Goal: Use online tool/utility: Utilize a website feature to perform a specific function

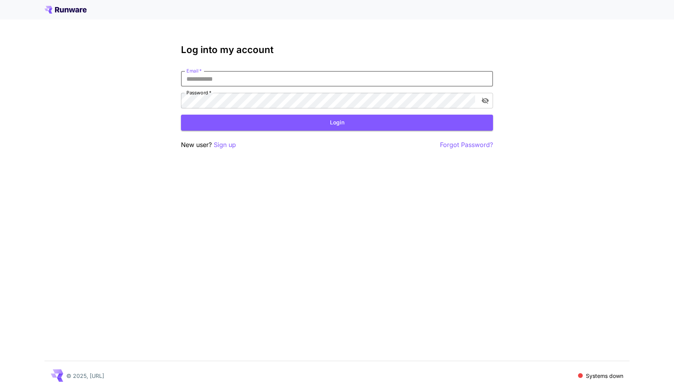
type input "**********"
click at [337, 122] on button "Login" at bounding box center [337, 123] width 312 height 16
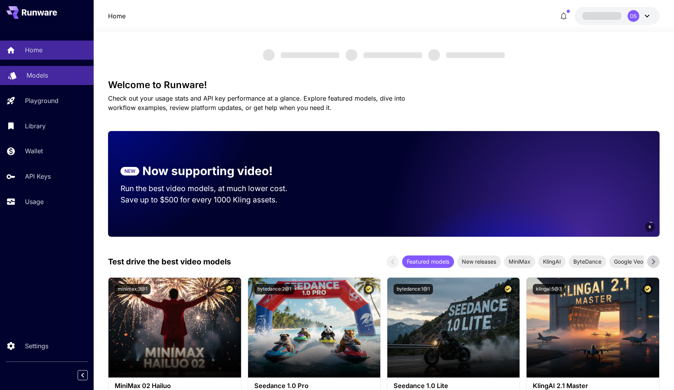
click at [23, 76] on link "Models" at bounding box center [47, 75] width 94 height 19
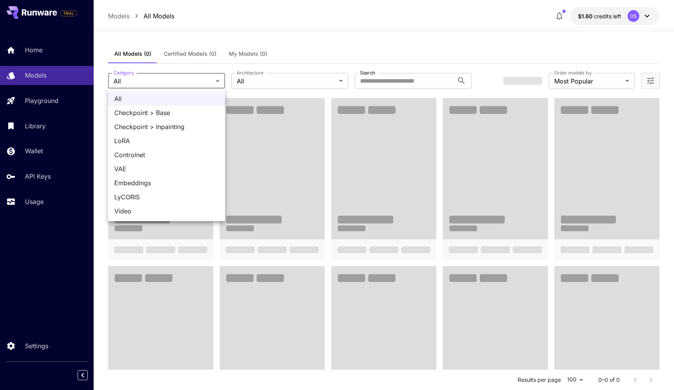
click at [304, 73] on div at bounding box center [337, 195] width 674 height 390
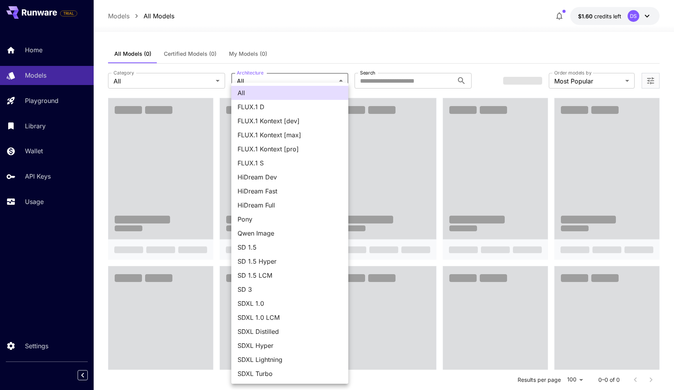
click at [357, 55] on div at bounding box center [337, 195] width 674 height 390
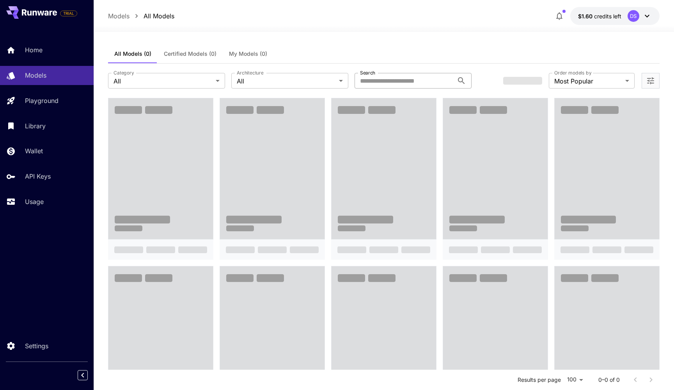
click at [380, 80] on input "Search" at bounding box center [404, 81] width 99 height 16
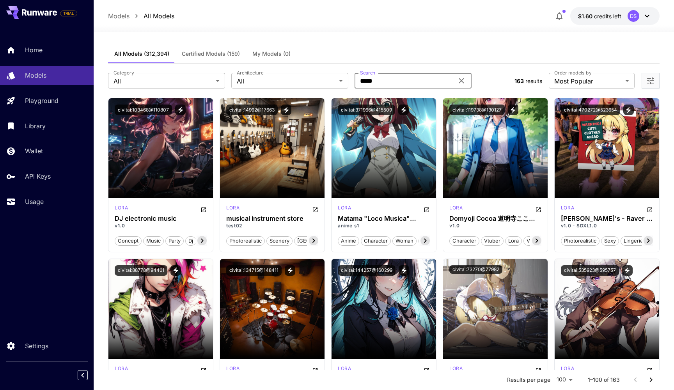
click at [426, 77] on input "*****" at bounding box center [404, 81] width 99 height 16
type input "*********"
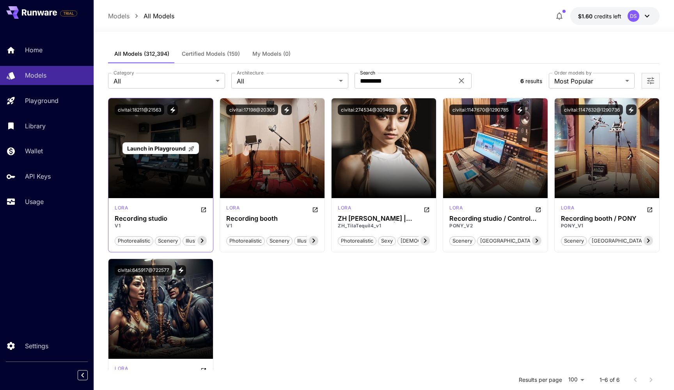
click at [174, 150] on span "Launch in Playground" at bounding box center [156, 148] width 59 height 7
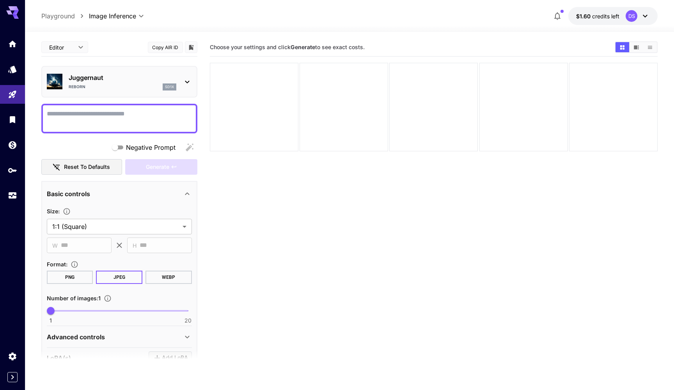
click at [56, 14] on p "Playground" at bounding box center [58, 15] width 34 height 9
click at [46, 16] on p "Playground" at bounding box center [58, 15] width 34 height 9
click at [7, 69] on link at bounding box center [12, 69] width 25 height 19
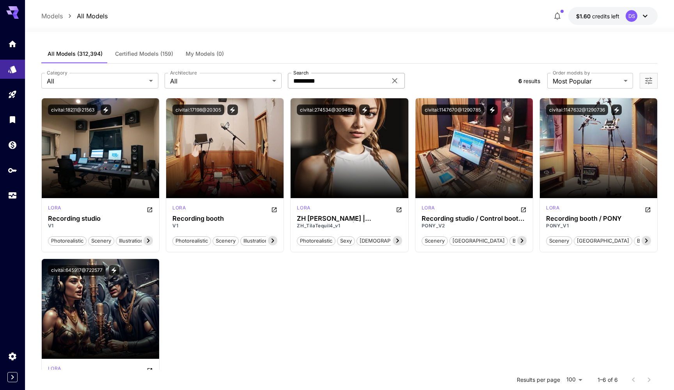
click at [370, 77] on input "*********" at bounding box center [337, 81] width 99 height 16
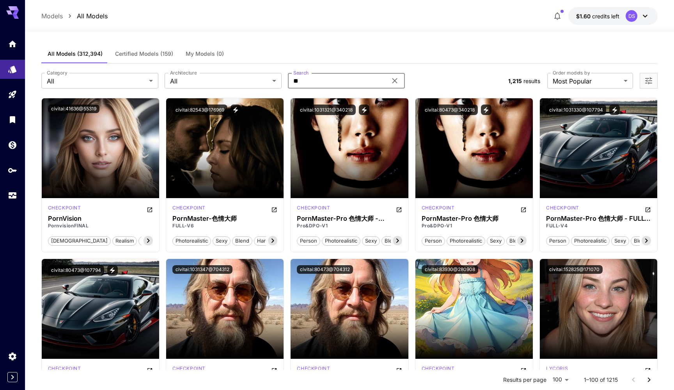
type input "*"
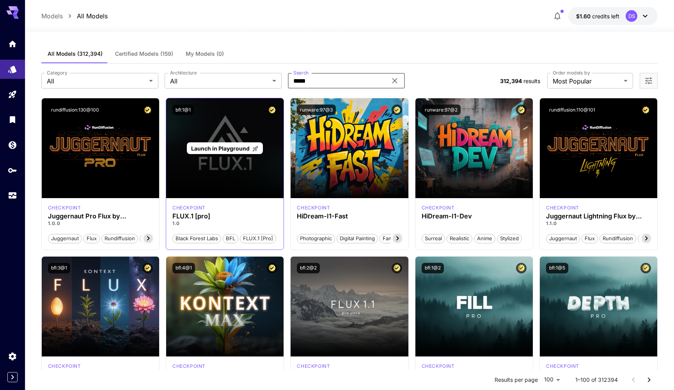
type input "*****"
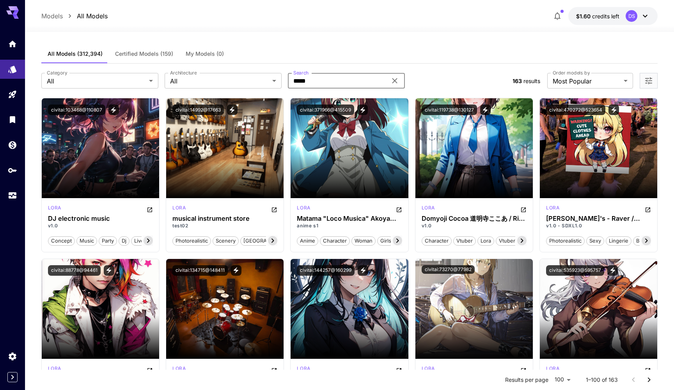
click at [649, 79] on icon "Open more filters" at bounding box center [648, 80] width 9 height 9
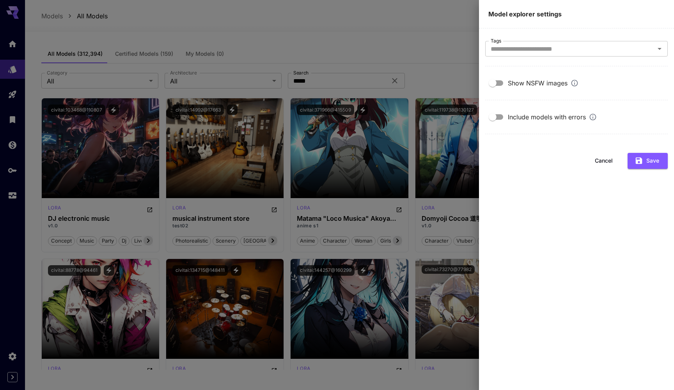
click at [418, 52] on div at bounding box center [337, 195] width 674 height 390
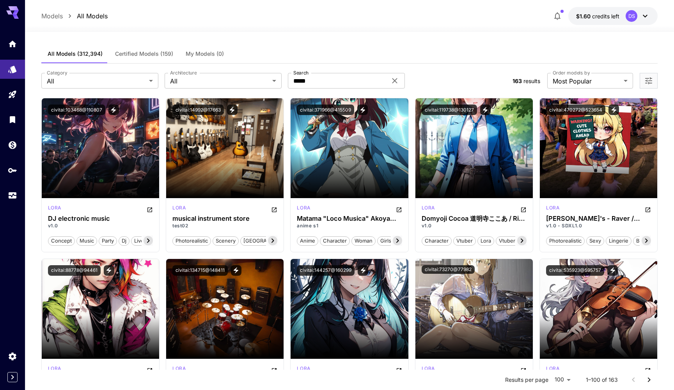
click at [653, 80] on icon "Open more filters" at bounding box center [648, 80] width 9 height 9
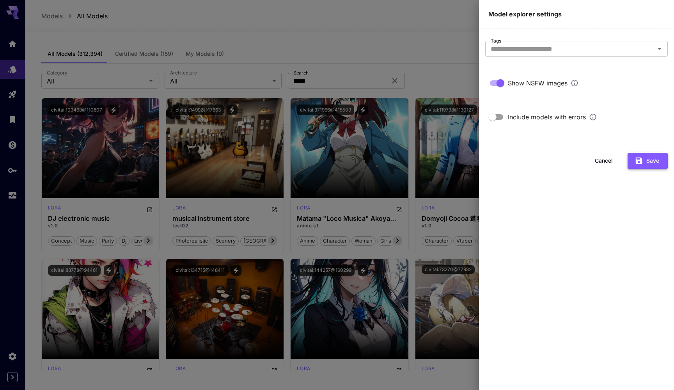
click at [641, 165] on button "Save" at bounding box center [648, 161] width 40 height 16
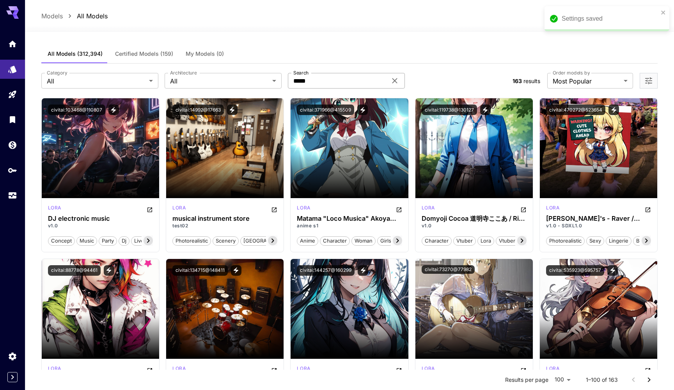
click at [336, 80] on input "*****" at bounding box center [337, 81] width 99 height 16
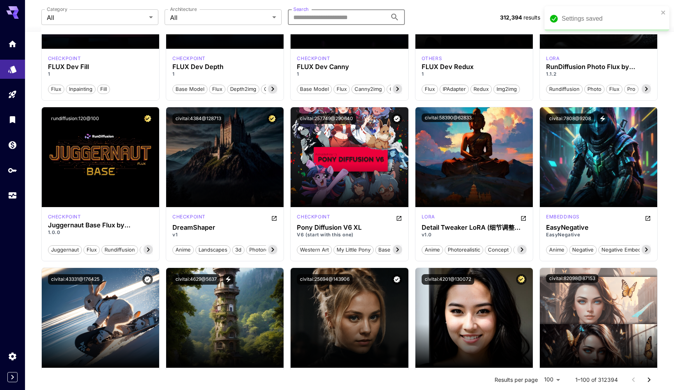
scroll to position [843, 0]
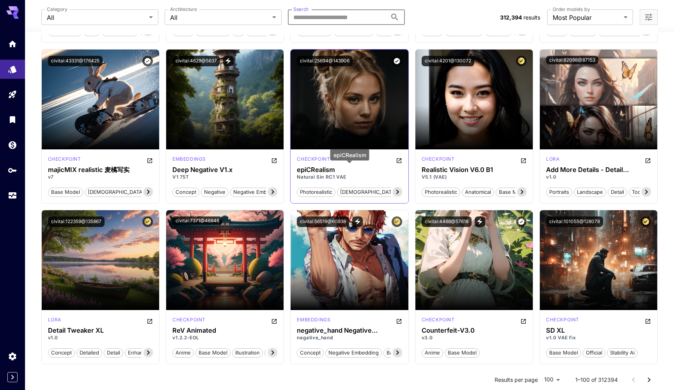
click at [357, 172] on h3 "epiCRealism" at bounding box center [349, 169] width 105 height 7
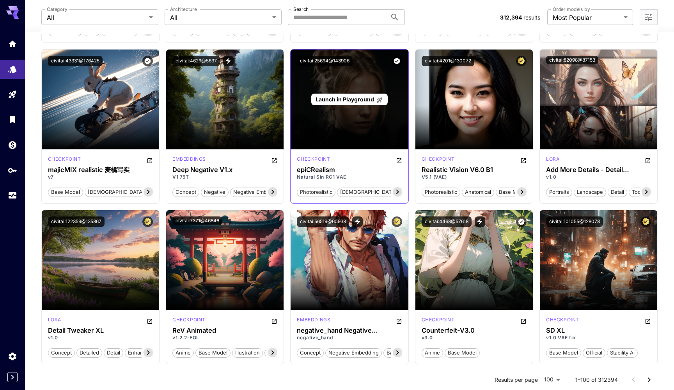
click at [364, 114] on div "Launch in Playground" at bounding box center [349, 100] width 117 height 100
click at [364, 95] on p "Launch in Playground" at bounding box center [349, 99] width 67 height 8
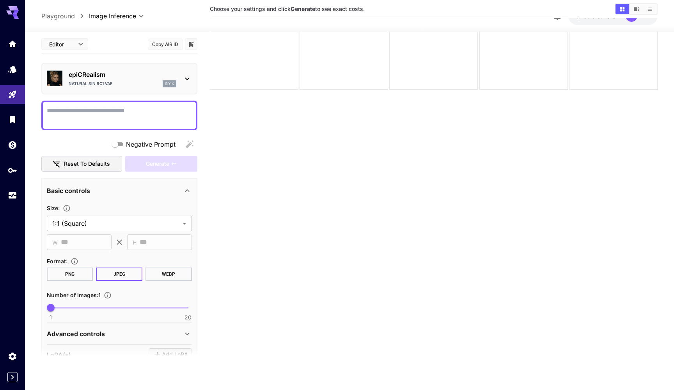
click at [189, 77] on icon at bounding box center [187, 78] width 9 height 9
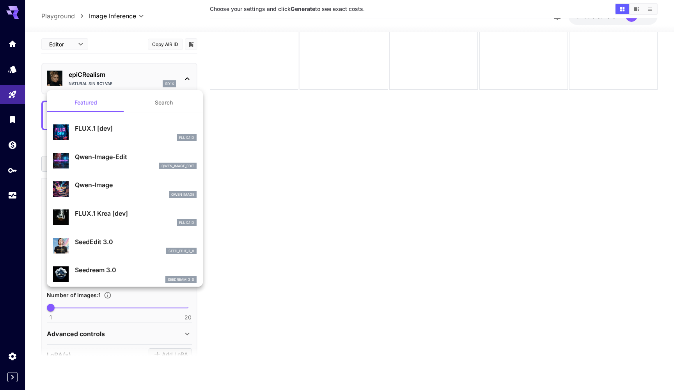
click at [189, 77] on div at bounding box center [337, 195] width 674 height 390
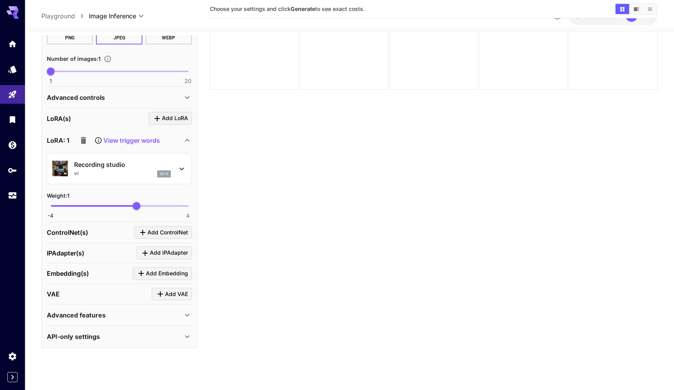
scroll to position [236, 0]
click at [64, 314] on p "Advanced features" at bounding box center [76, 315] width 59 height 9
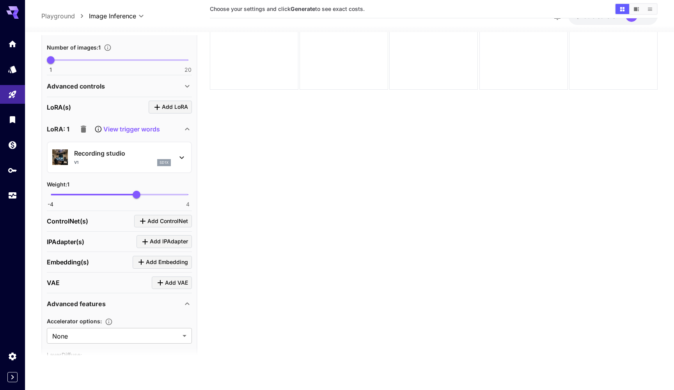
scroll to position [241, 0]
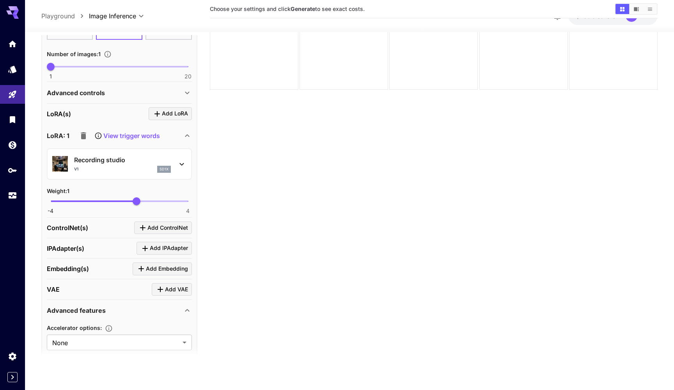
click at [116, 134] on p "View trigger words" at bounding box center [131, 135] width 57 height 9
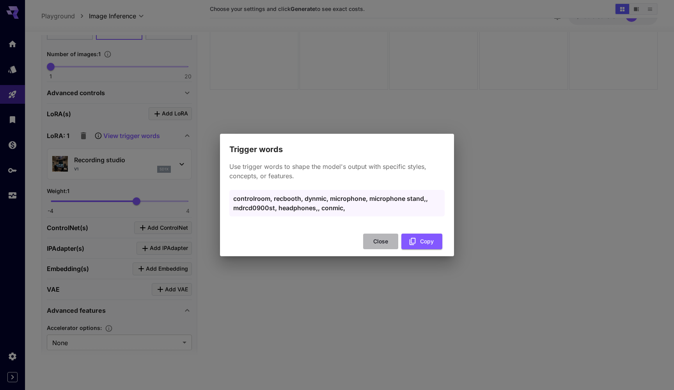
click at [388, 243] on button "Close" at bounding box center [380, 242] width 35 height 16
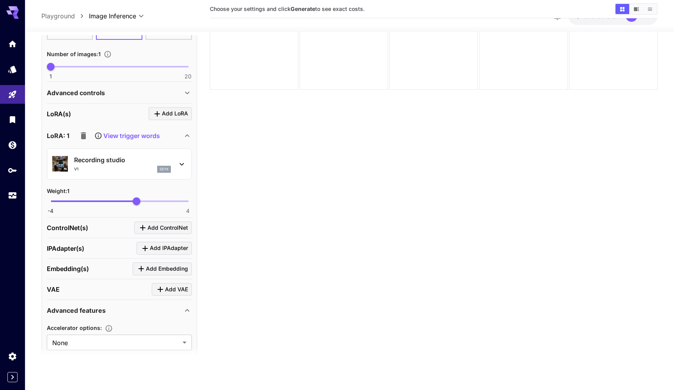
click at [69, 18] on p "Playground" at bounding box center [58, 15] width 34 height 9
click at [70, 16] on p "Playground" at bounding box center [58, 15] width 34 height 9
click at [5, 67] on link at bounding box center [12, 69] width 25 height 19
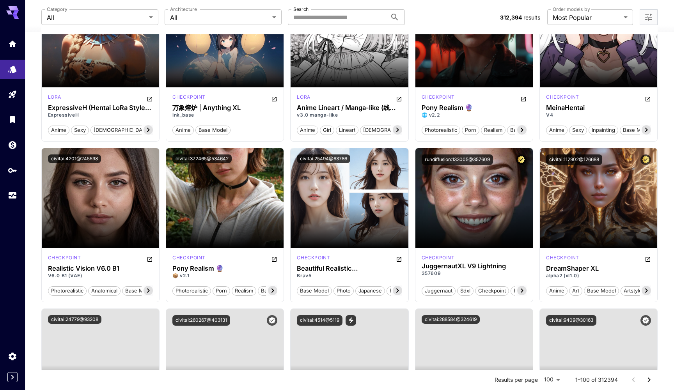
scroll to position [1967, 0]
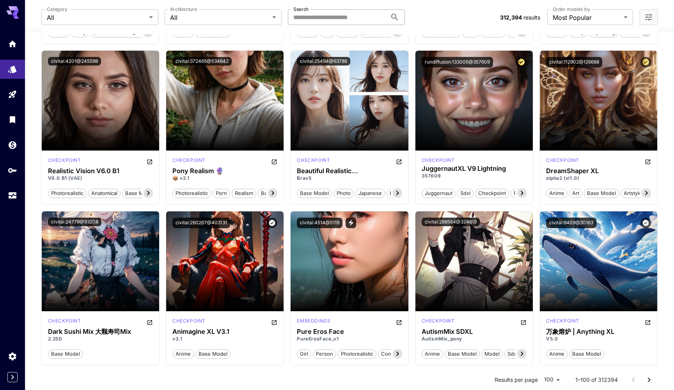
click at [355, 20] on input "Search" at bounding box center [337, 17] width 99 height 16
type input "*"
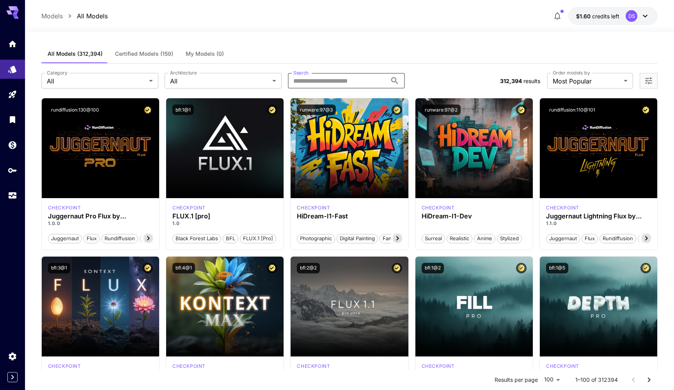
scroll to position [0, 0]
click at [655, 72] on div "**********" at bounding box center [349, 81] width 617 height 34
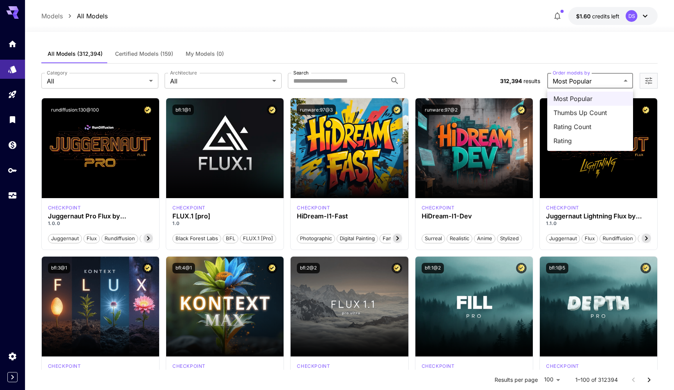
click at [647, 79] on div at bounding box center [337, 195] width 674 height 390
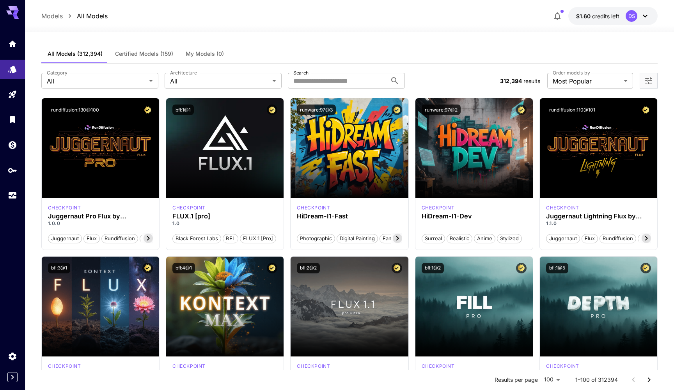
click at [647, 81] on icon "Open more filters" at bounding box center [648, 80] width 7 height 7
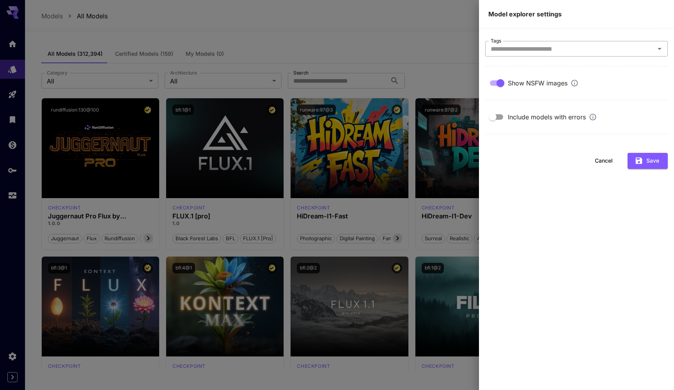
click at [587, 44] on input "Tags" at bounding box center [570, 48] width 165 height 11
click at [635, 161] on icon "button" at bounding box center [639, 160] width 9 height 9
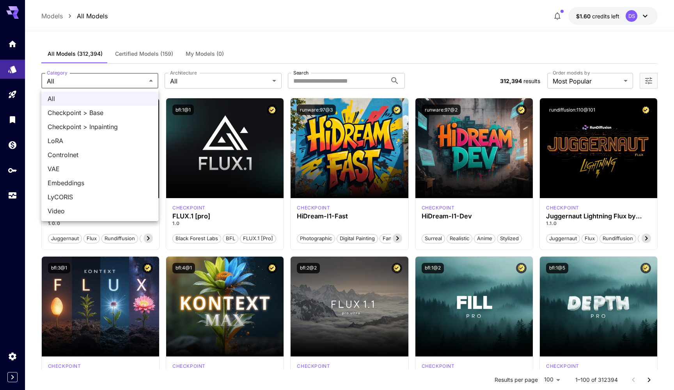
click at [202, 76] on div at bounding box center [337, 195] width 674 height 390
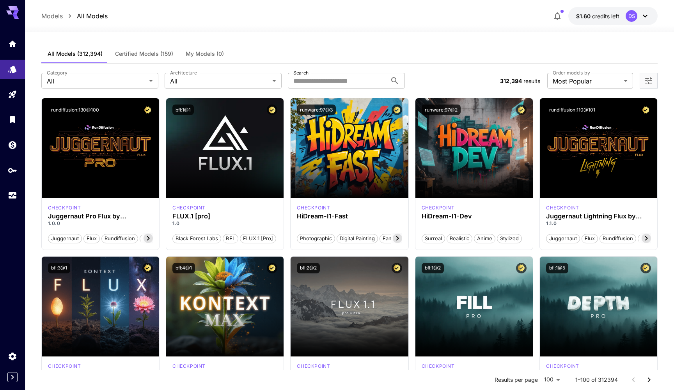
click at [253, 66] on div "**********" at bounding box center [349, 81] width 617 height 34
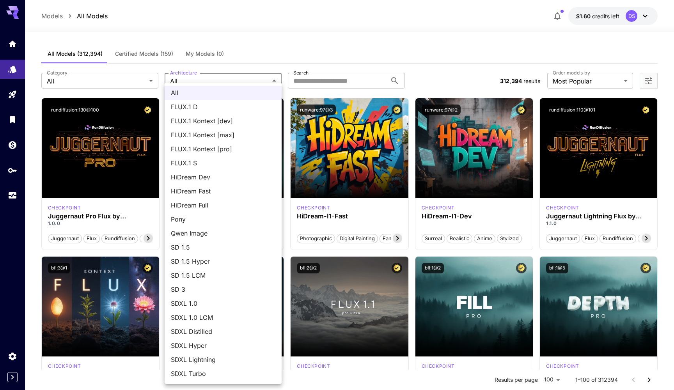
click at [325, 85] on div at bounding box center [337, 195] width 674 height 390
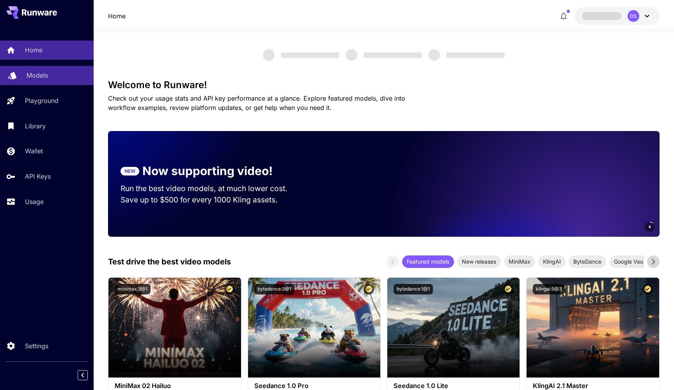
click at [44, 66] on link "Models" at bounding box center [47, 75] width 94 height 19
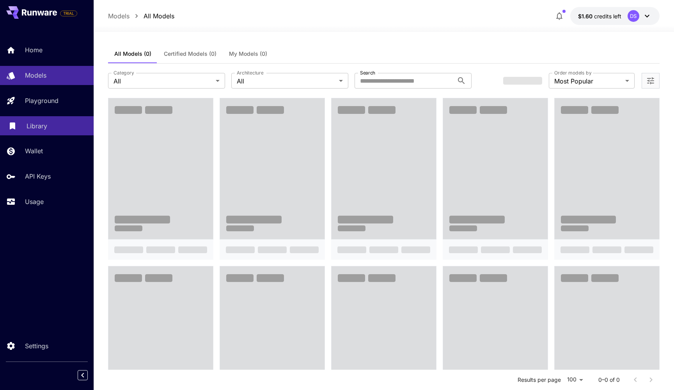
click at [56, 135] on link "Library" at bounding box center [47, 125] width 94 height 19
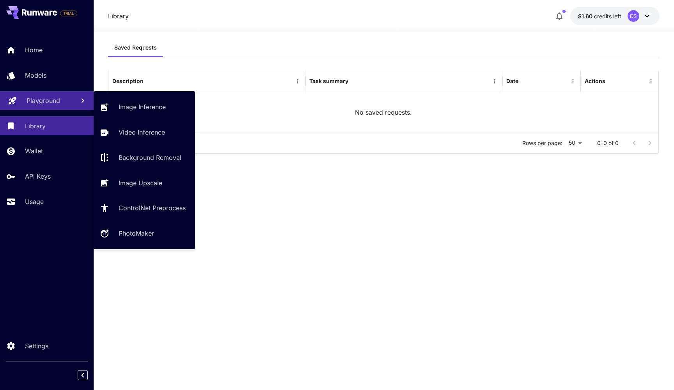
click at [51, 105] on p "Playground" at bounding box center [44, 100] width 34 height 9
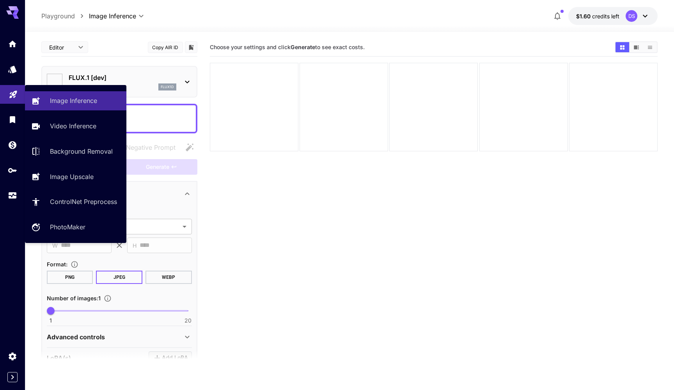
type input "**********"
click at [97, 99] on p "Image Inference" at bounding box center [74, 100] width 47 height 9
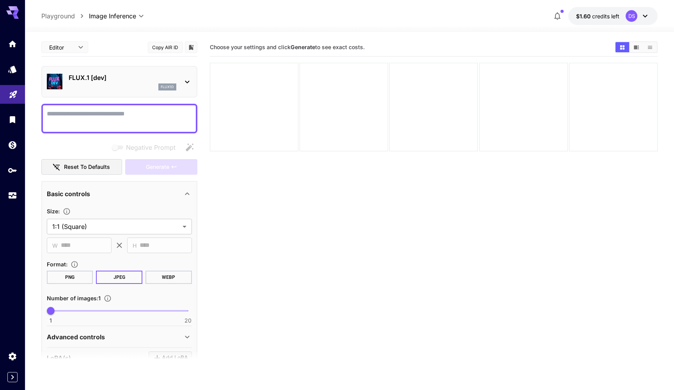
click at [120, 89] on div "flux1d" at bounding box center [123, 86] width 108 height 7
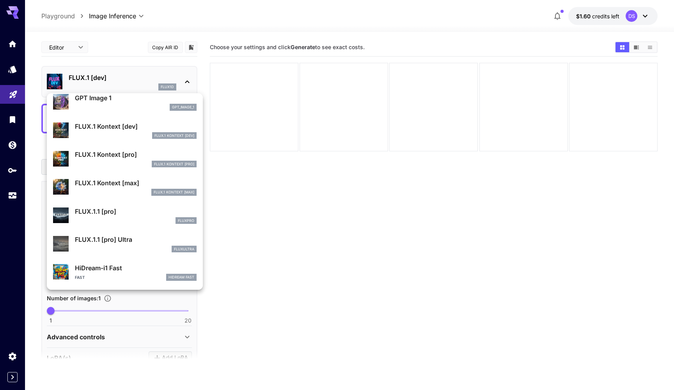
scroll to position [518, 0]
